Goal: Information Seeking & Learning: Learn about a topic

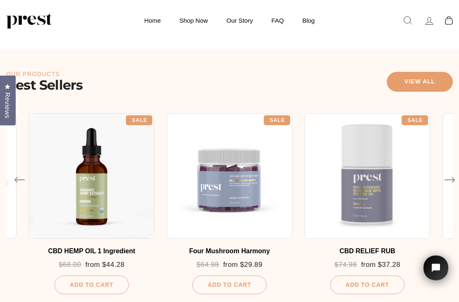
scroll to position [367, 0]
click at [243, 251] on div "Four Mushroom Harmony" at bounding box center [229, 251] width 113 height 8
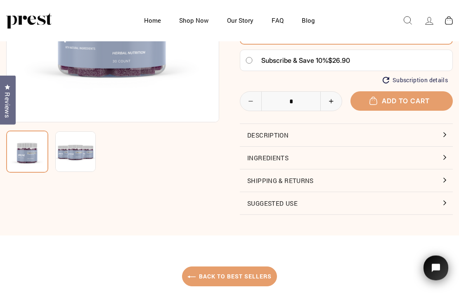
scroll to position [135, 0]
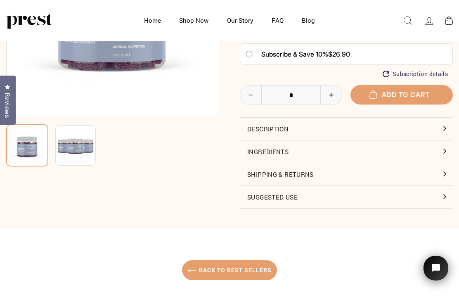
click at [289, 149] on button "Ingredients" at bounding box center [346, 151] width 213 height 22
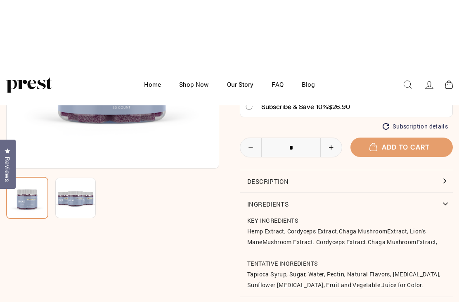
scroll to position [0, 0]
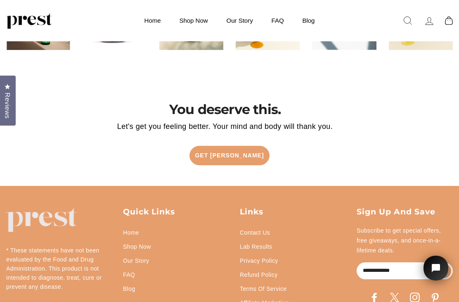
scroll to position [1544, 0]
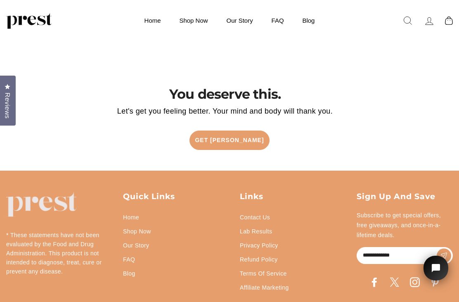
click at [147, 243] on link "Our Story" at bounding box center [136, 245] width 26 height 14
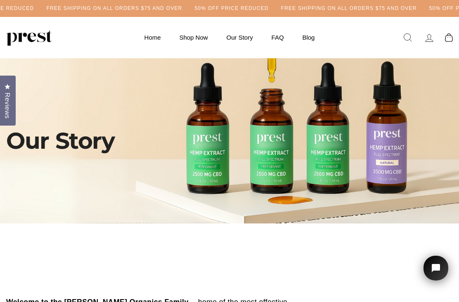
click at [192, 40] on link "Shop Now" at bounding box center [193, 37] width 45 height 16
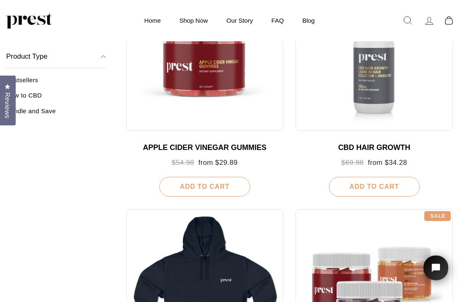
scroll to position [621, 0]
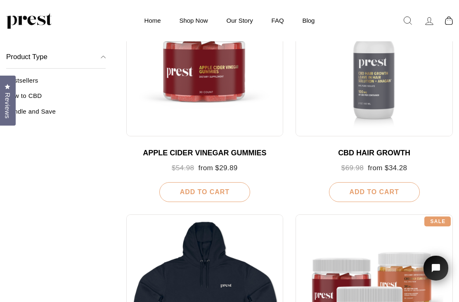
click at [383, 149] on div "CBD HAIR GROWTH" at bounding box center [374, 153] width 141 height 9
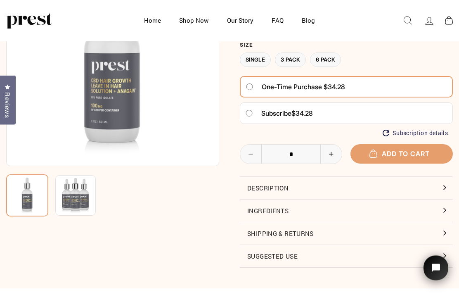
scroll to position [85, 0]
click at [288, 205] on button "Ingredients" at bounding box center [346, 210] width 213 height 22
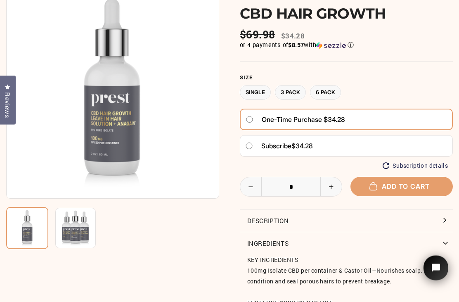
scroll to position [0, 0]
